Goal: Information Seeking & Learning: Learn about a topic

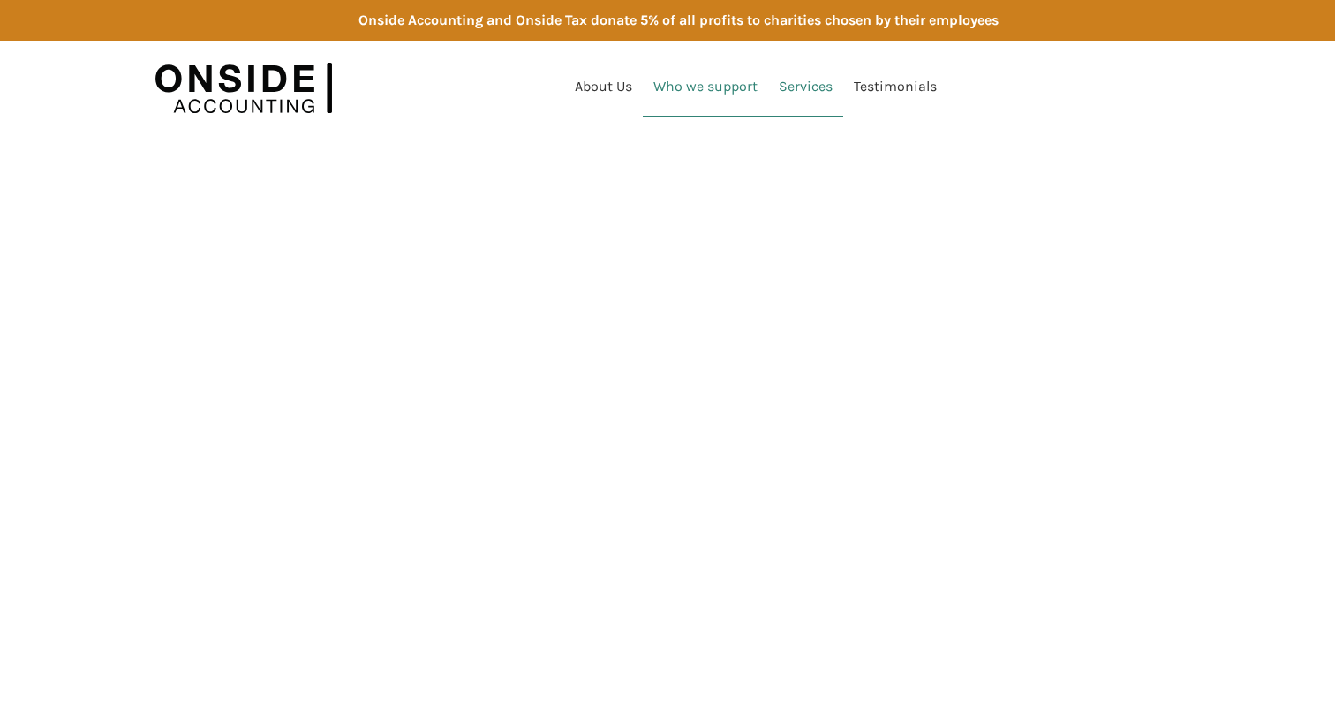
click at [755, 105] on link "Who we support" at bounding box center [705, 87] width 125 height 60
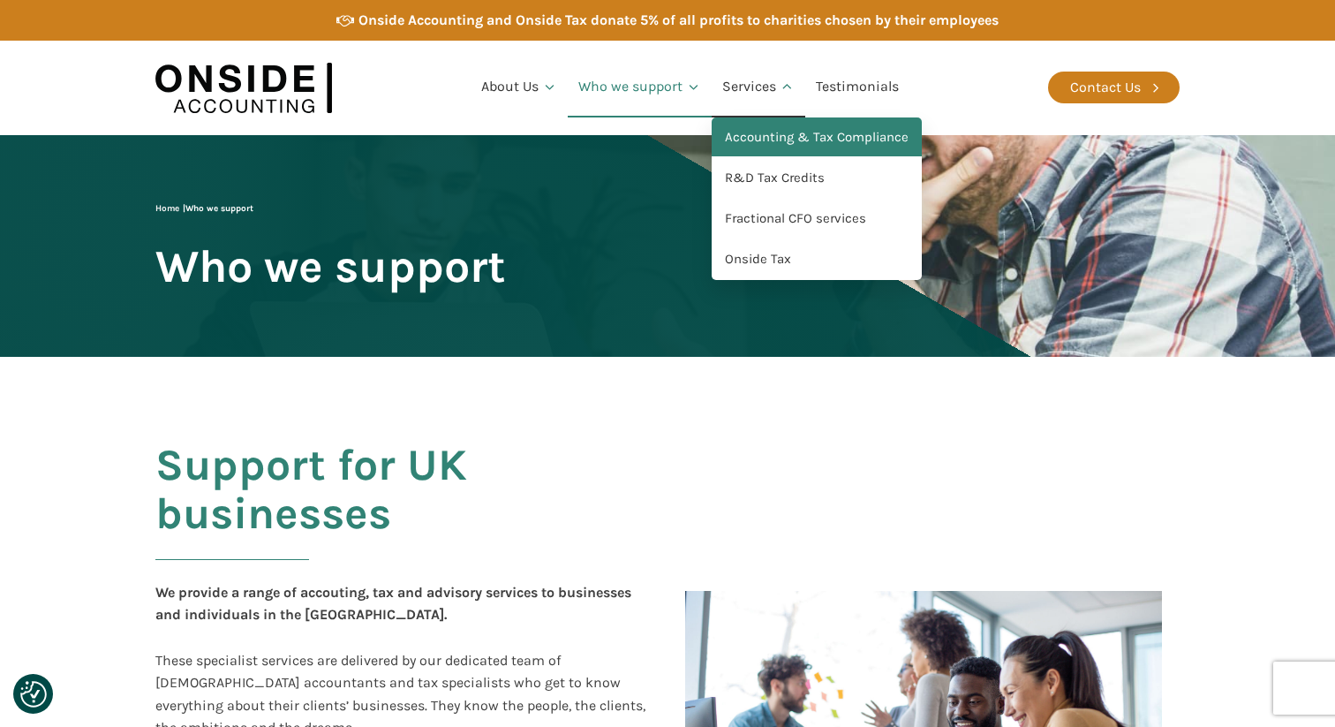
click at [758, 140] on link "Accounting & Tax Compliance" at bounding box center [817, 137] width 210 height 41
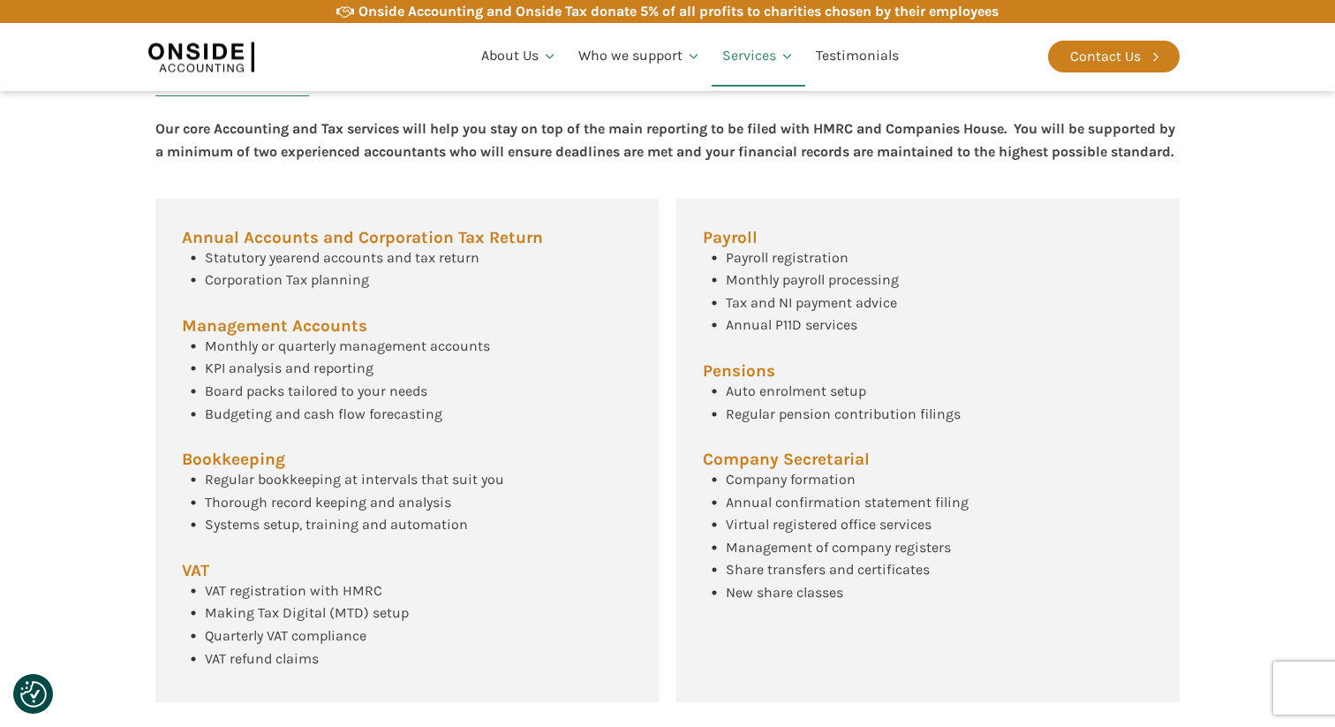
scroll to position [677, 0]
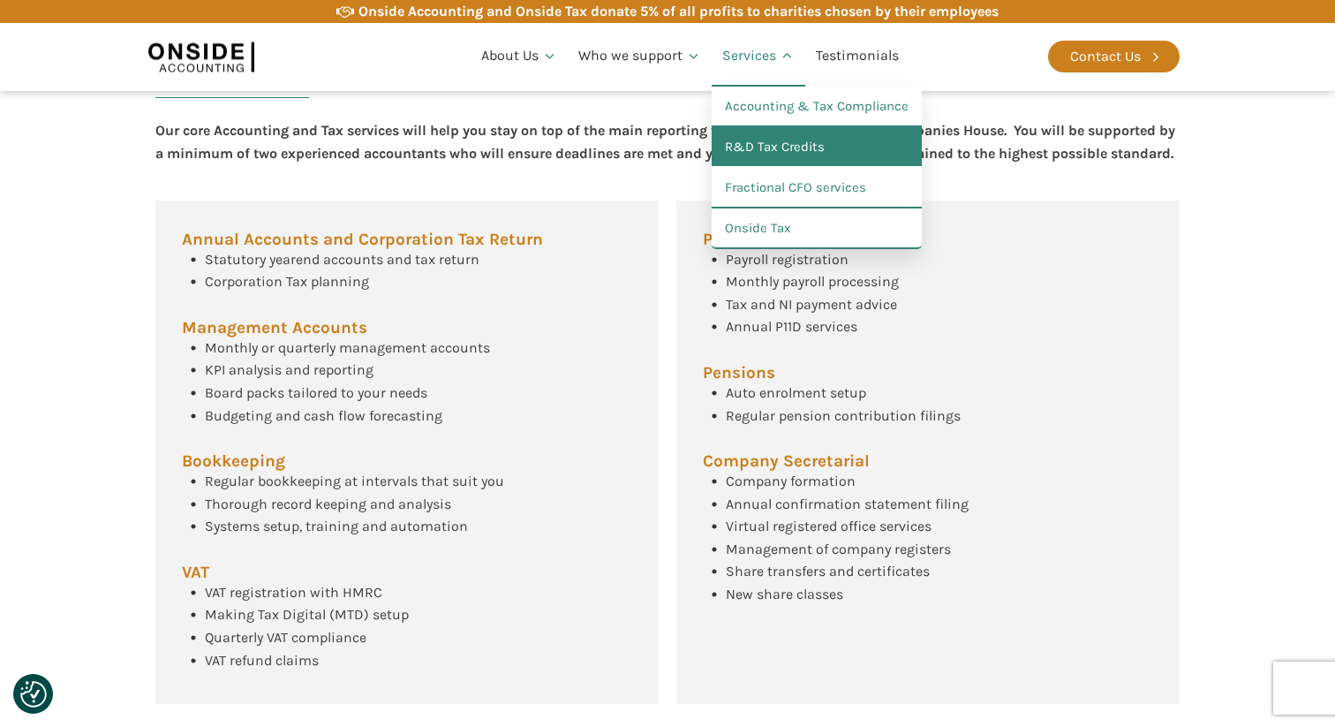
click at [739, 158] on link "R&D Tax Credits" at bounding box center [817, 147] width 210 height 41
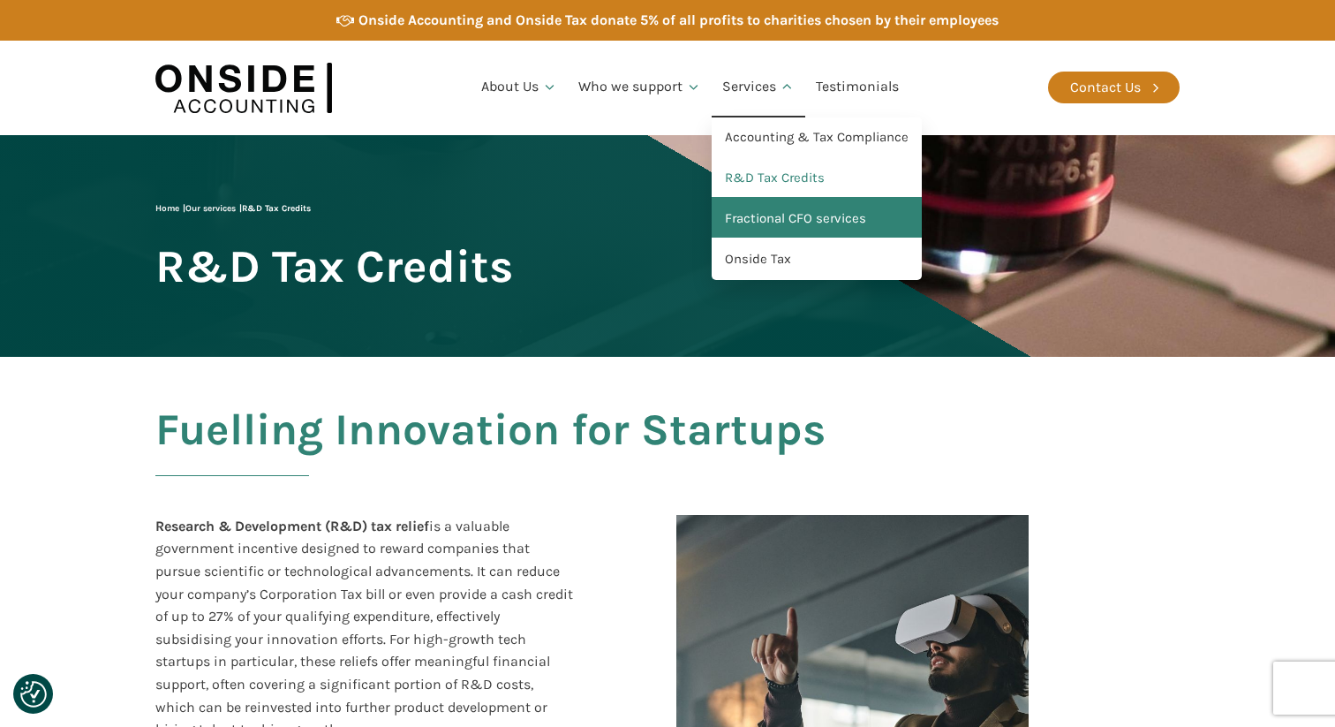
click at [750, 215] on link "Fractional CFO services" at bounding box center [817, 219] width 210 height 41
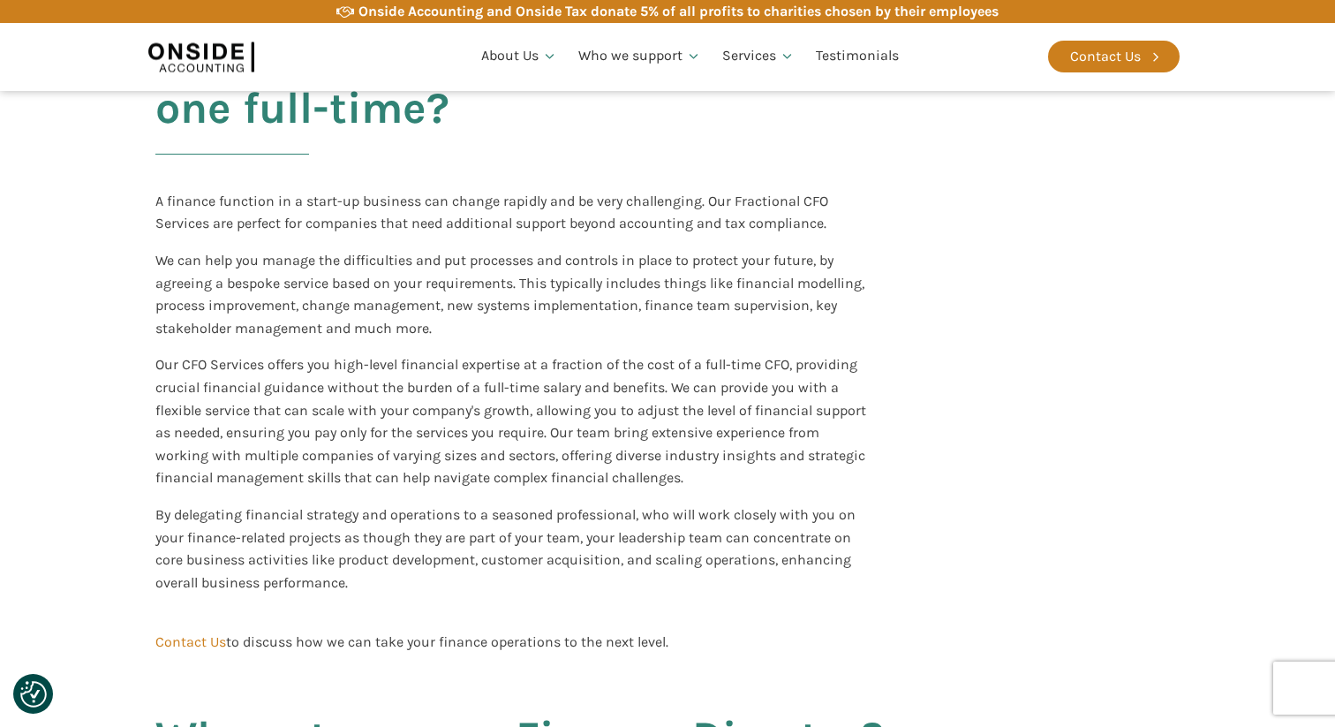
scroll to position [274, 0]
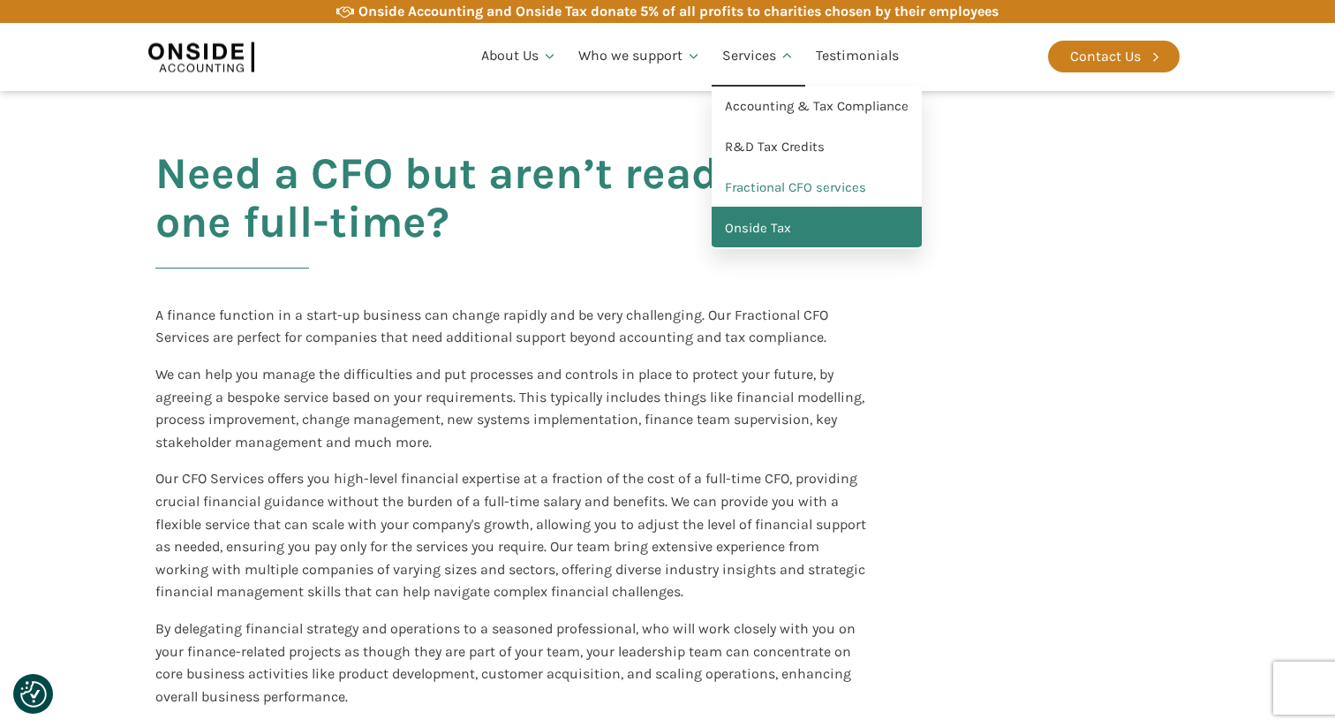
click at [778, 218] on link "Onside Tax" at bounding box center [817, 228] width 210 height 41
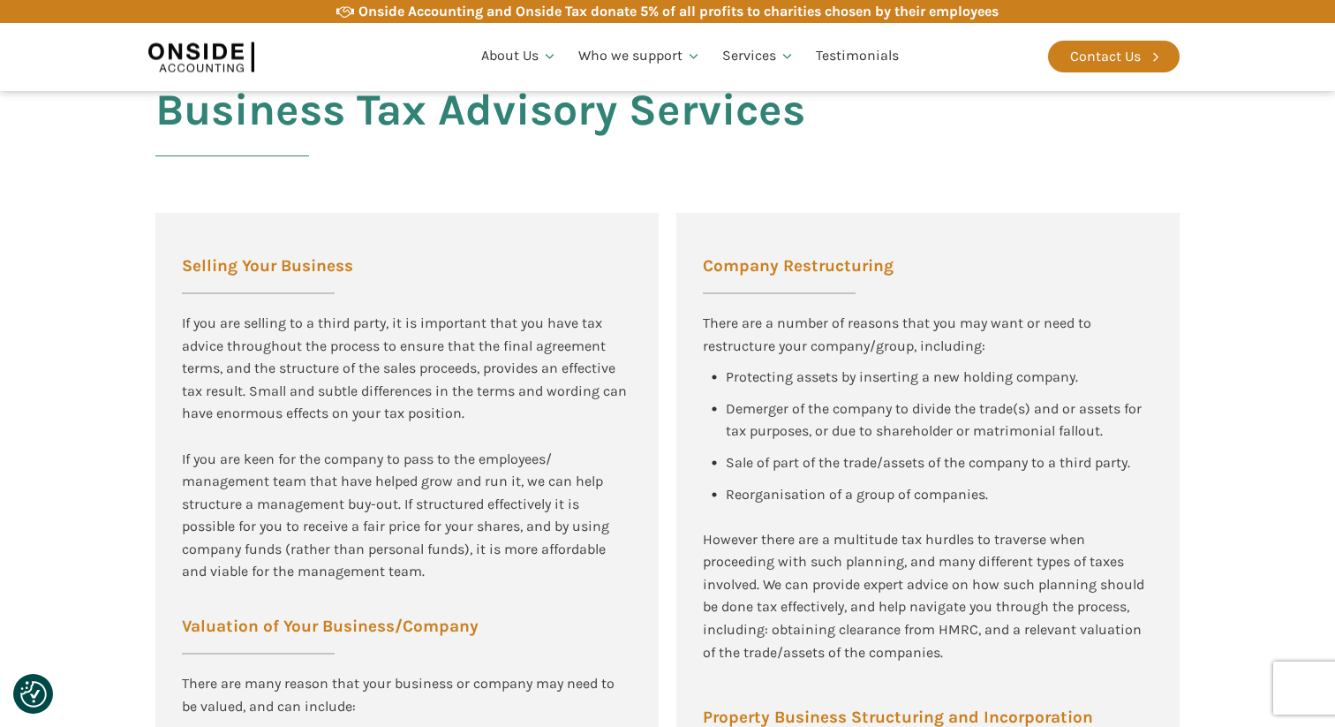
scroll to position [2367, 0]
